Goal: Task Accomplishment & Management: Use online tool/utility

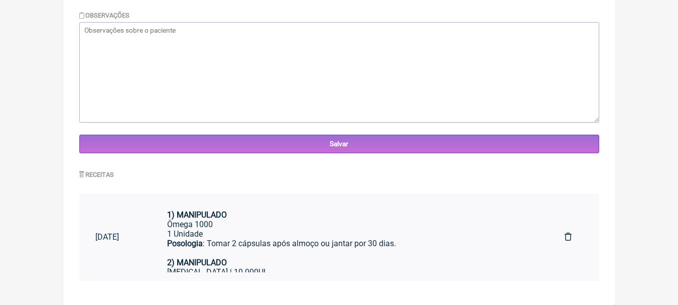
click at [416, 227] on div "Ômega 1000" at bounding box center [349, 224] width 365 height 10
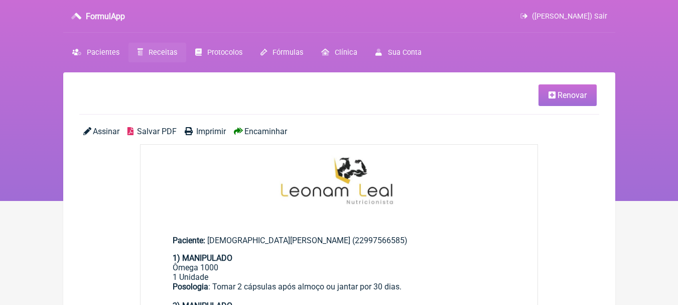
click at [568, 97] on span "Renovar" at bounding box center [571, 95] width 29 height 10
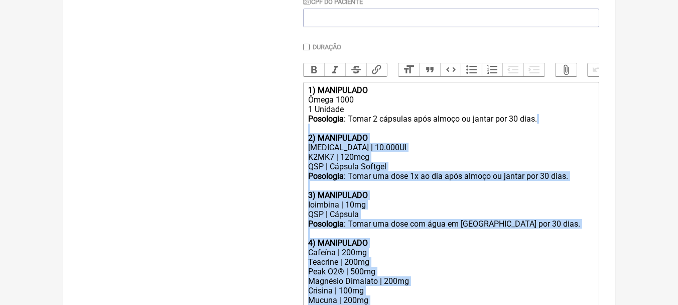
scroll to position [251, 0]
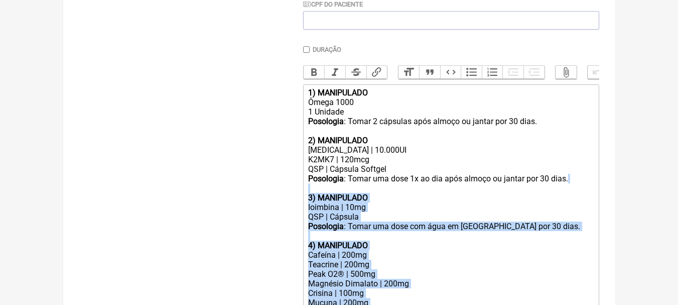
drag, startPoint x: 587, startPoint y: 228, endPoint x: 287, endPoint y: 197, distance: 301.7
click at [287, 197] on form "Buscar Protocolos Formulas Suplementos / Cosméticos Paciente [PERSON_NAME] Tele…" at bounding box center [339, 232] width 520 height 723
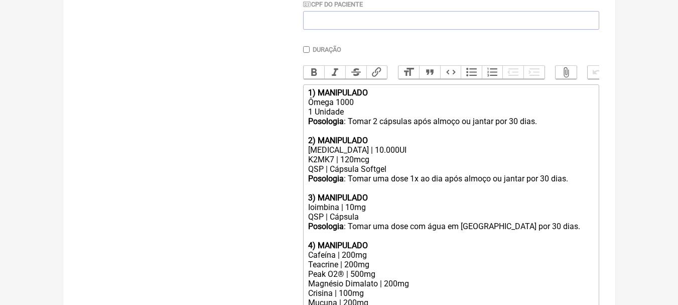
scroll to position [230, 0]
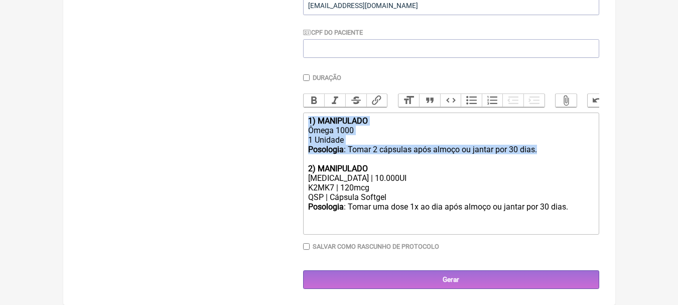
drag, startPoint x: 566, startPoint y: 144, endPoint x: 220, endPoint y: 87, distance: 350.9
click at [225, 89] on form "Buscar Protocolos Formulas Suplementos / Cosméticos Paciente [PERSON_NAME] Tele…" at bounding box center [339, 94] width 520 height 390
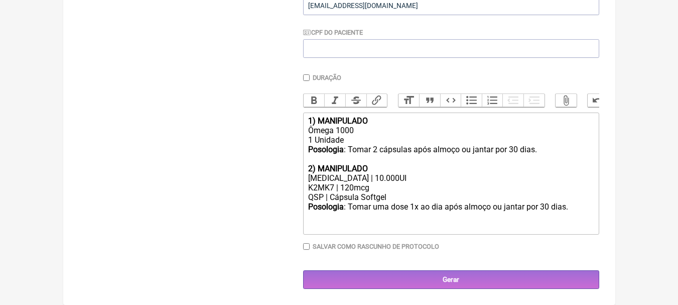
scroll to position [229, 0]
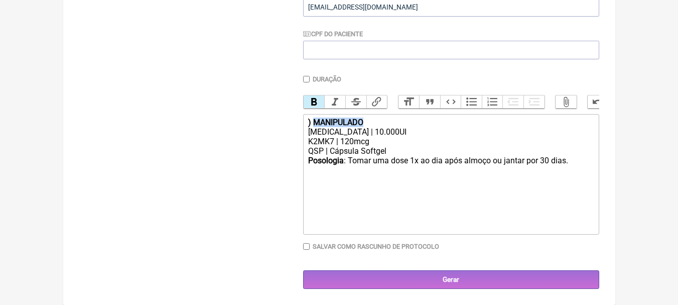
drag, startPoint x: 378, startPoint y: 123, endPoint x: 315, endPoint y: 120, distance: 63.8
click at [315, 120] on div ") MANIPULADO" at bounding box center [450, 122] width 285 height 10
click at [350, 140] on div "K2MK7 | 120mcg" at bounding box center [450, 141] width 285 height 10
click at [414, 134] on div "[MEDICAL_DATA] | 10.000UI" at bounding box center [450, 132] width 285 height 10
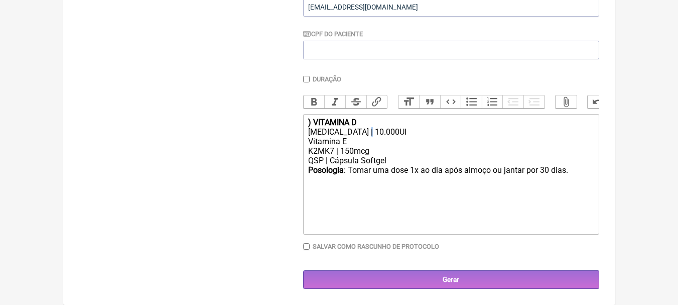
copy div "|"
paste trix-editor "|"
drag, startPoint x: 399, startPoint y: 160, endPoint x: 334, endPoint y: 157, distance: 64.8
click at [334, 157] on div "QSP | Cápsula Softgel" at bounding box center [450, 161] width 285 height 10
click at [393, 161] on div "QSP | Cápsula Softgel" at bounding box center [450, 161] width 285 height 10
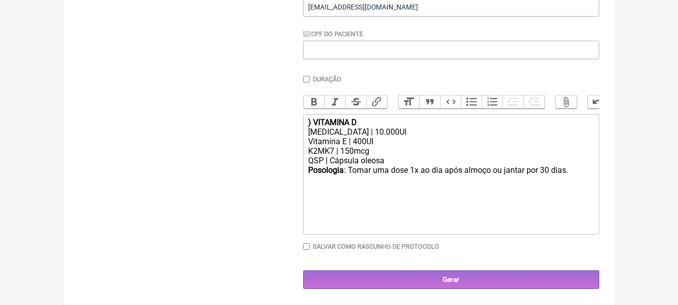
click at [309, 120] on strong ") VITAMINA D" at bounding box center [332, 122] width 49 height 10
type trix-editor "<div>1<strong>) VITAMINA D</strong></div><div>[MEDICAL_DATA] | 10.000UI<br>Vita…"
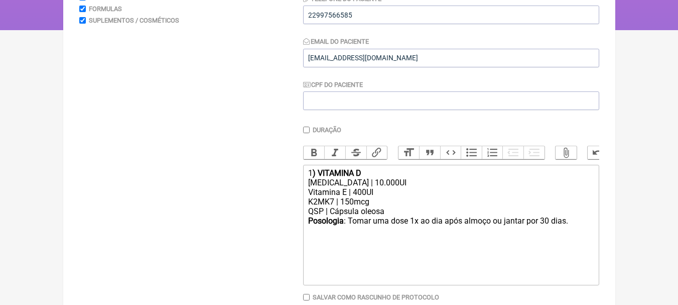
scroll to position [0, 0]
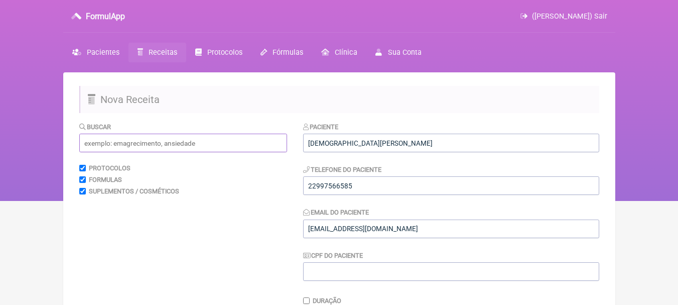
click at [143, 138] on input "text" at bounding box center [183, 142] width 208 height 19
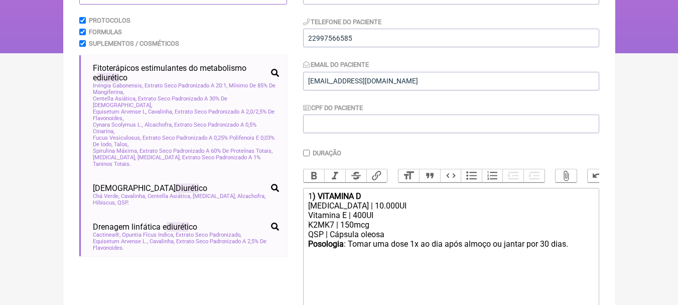
scroll to position [151, 0]
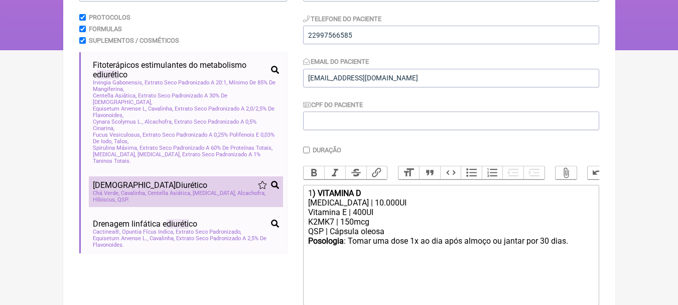
click at [182, 181] on div "[DEMOGRAPHIC_DATA] Diuréti co" at bounding box center [186, 185] width 186 height 10
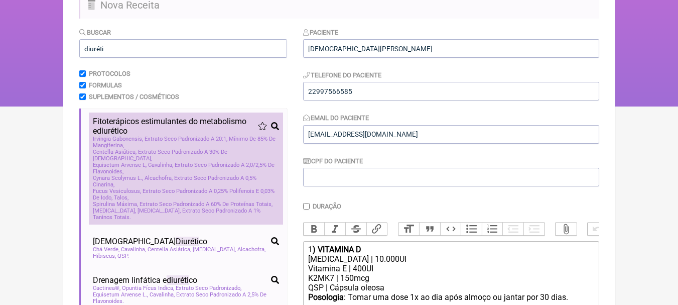
scroll to position [0, 0]
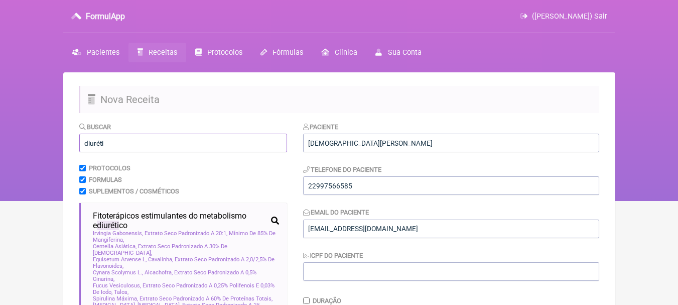
drag, startPoint x: 162, startPoint y: 147, endPoint x: 0, endPoint y: 135, distance: 162.4
click at [0, 135] on div "FormulApp ([PERSON_NAME]) Sair [GEOGRAPHIC_DATA] Receitas Protocolos Fórmulas […" at bounding box center [339, 100] width 678 height 201
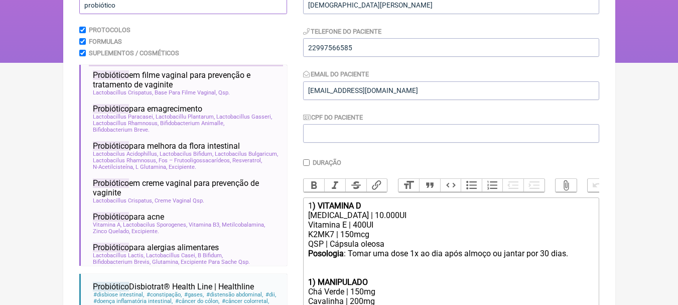
scroll to position [825, 0]
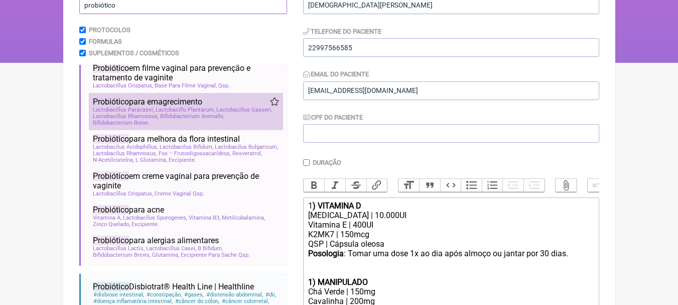
type input "probiótico"
click at [238, 106] on div "Probiótico para emagrecimento" at bounding box center [186, 102] width 186 height 10
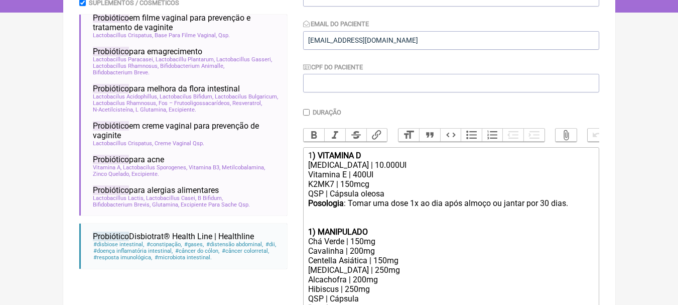
scroll to position [288, 0]
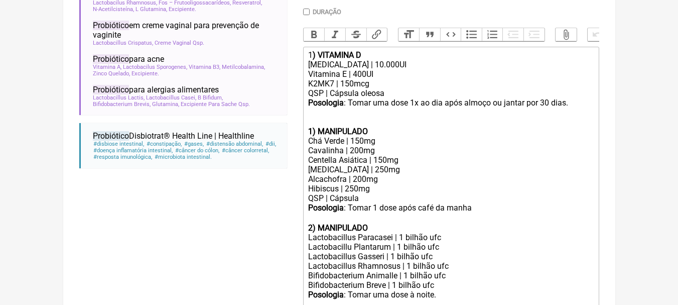
click at [314, 136] on strong "1) MANIPULADO" at bounding box center [338, 131] width 60 height 10
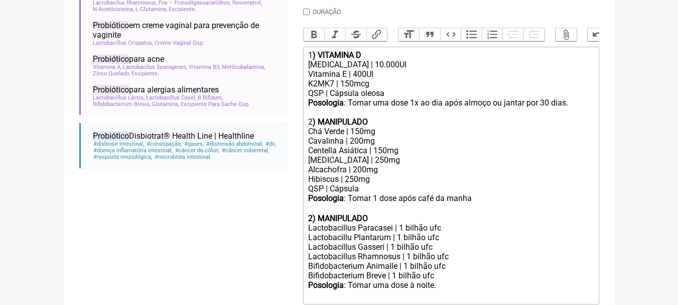
click at [380, 136] on div "Chá Verde | 150mg" at bounding box center [450, 131] width 285 height 10
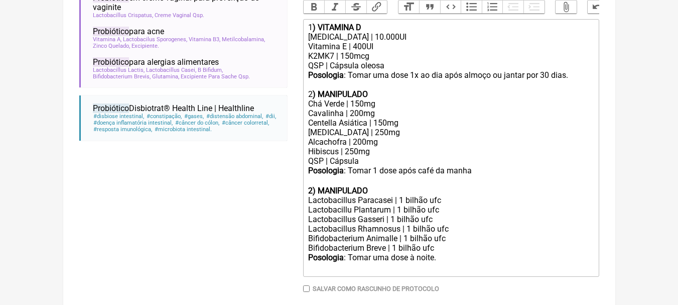
scroll to position [339, 0]
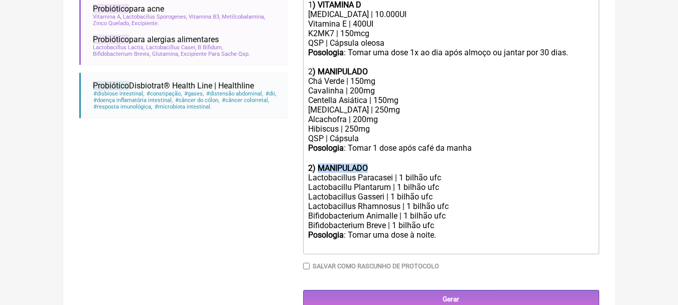
drag, startPoint x: 397, startPoint y: 172, endPoint x: 321, endPoint y: 173, distance: 76.3
click at [321, 173] on div "2) MANIPULADO" at bounding box center [450, 168] width 285 height 10
drag, startPoint x: 376, startPoint y: 147, endPoint x: 284, endPoint y: 145, distance: 91.8
click at [284, 145] on form "Buscar probiótico Protocolos Formulas Suplementos / Cosméticos Probiótico poten…" at bounding box center [339, 45] width 520 height 525
copy div "QSP | Cápsula"
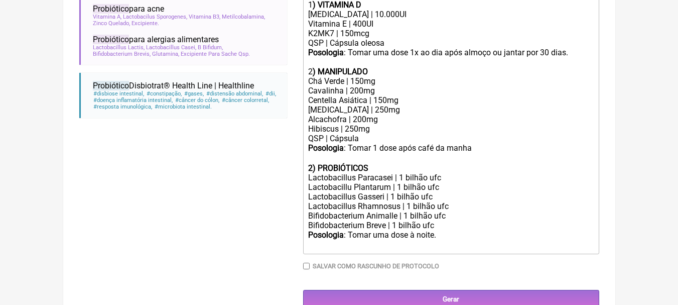
click at [452, 230] on div "Bifidobacterium Breve | 1 bilhão ufc" at bounding box center [450, 225] width 285 height 10
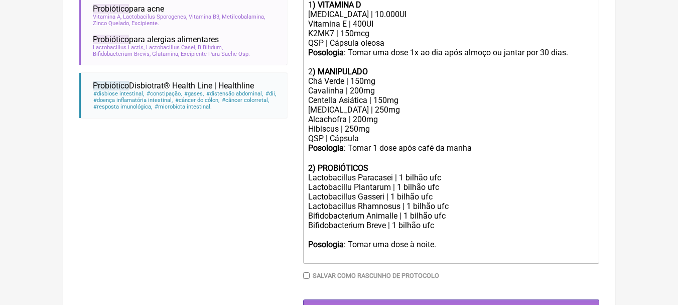
paste trix-editor "QSP | Cápsula"
drag, startPoint x: 439, startPoint y: 252, endPoint x: 411, endPoint y: 251, distance: 28.1
click at [411, 251] on div "Posologia : Tomar uma dose à noite. ㅤ" at bounding box center [450, 249] width 285 height 20
drag, startPoint x: 372, startPoint y: 78, endPoint x: 320, endPoint y: 79, distance: 52.2
click at [320, 76] on div "Posologia : Tomar uma dose 1x ao dia após almoço ou jantar por 30 dias. 2 ) MAN…" at bounding box center [450, 62] width 285 height 29
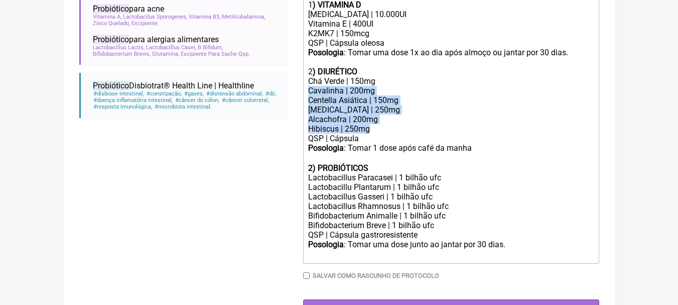
drag, startPoint x: 379, startPoint y: 137, endPoint x: 309, endPoint y: 101, distance: 79.4
click at [309, 101] on trix-editor "1 ) VITAMINA D [MEDICAL_DATA] | 10.000UI Vitamina E | 400UI K2MK7 | 150mcg QSP …" at bounding box center [451, 129] width 296 height 267
click at [397, 132] on div "Hibiscus | 250mg" at bounding box center [450, 129] width 285 height 10
drag, startPoint x: 384, startPoint y: 126, endPoint x: 304, endPoint y: 103, distance: 83.7
click at [304, 103] on trix-editor "1 ) VITAMINA D [MEDICAL_DATA] | 10.000UI Vitamina E | 400UI K2MK7 | 150mcg QSP …" at bounding box center [451, 129] width 296 height 267
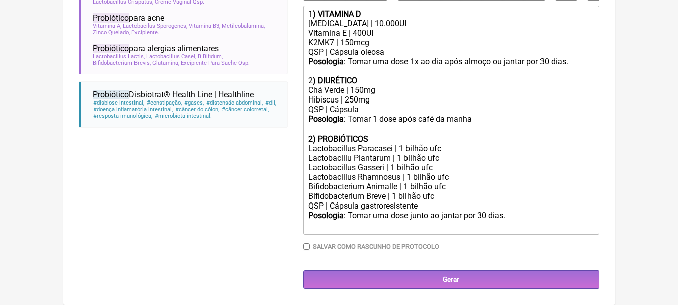
scroll to position [337, 0]
click at [379, 101] on div "Hibiscus | 250mg" at bounding box center [450, 100] width 285 height 10
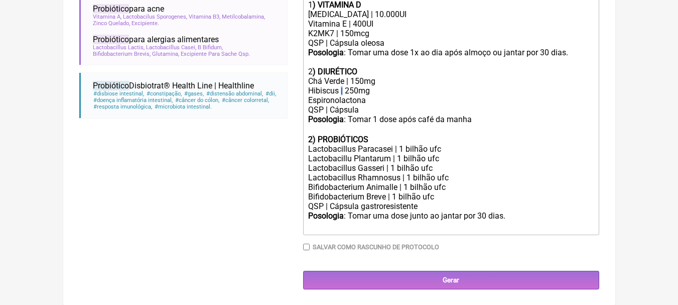
copy div "|"
paste trix-editor "|"
click at [311, 144] on strong "2) PROBIÓTICOS" at bounding box center [338, 139] width 60 height 10
click at [476, 126] on div "Posologia : Tomar 1 dose após café da manha ㅤ" at bounding box center [450, 124] width 285 height 20
type trix-editor "<div>1<strong>) VITAMINA D</strong></div><div>[MEDICAL_DATA] | 10.000UI<br>Vita…"
